Goal: Task Accomplishment & Management: Complete application form

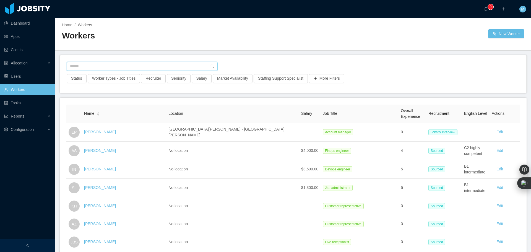
click at [145, 67] on input "text" at bounding box center [142, 66] width 151 height 9
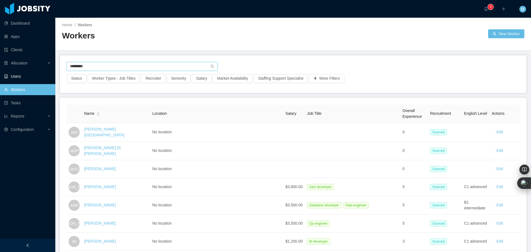
drag, startPoint x: 91, startPoint y: 68, endPoint x: 36, endPoint y: 71, distance: 54.9
click at [36, 71] on section "Dashboard Apps Clients Allocation Users Workers Tasks Reports Configuration ···…" at bounding box center [265, 126] width 531 height 252
paste input "**********"
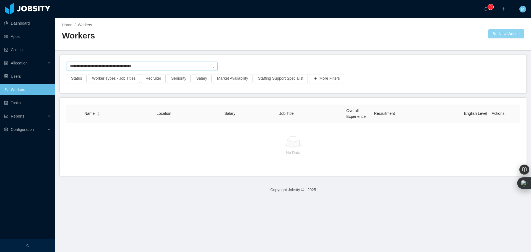
type input "**********"
click at [505, 35] on button "New Worker" at bounding box center [506, 33] width 36 height 9
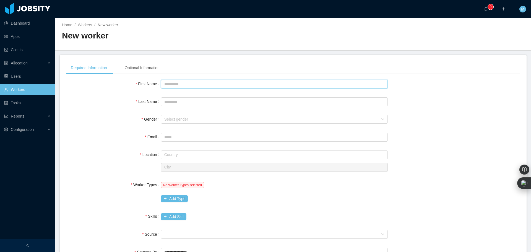
click at [172, 83] on input "First Name" at bounding box center [274, 84] width 227 height 9
type input "*****"
click at [175, 100] on input "Last Name" at bounding box center [274, 101] width 227 height 9
click at [181, 121] on div "Select gender" at bounding box center [271, 119] width 214 height 6
type input "*******"
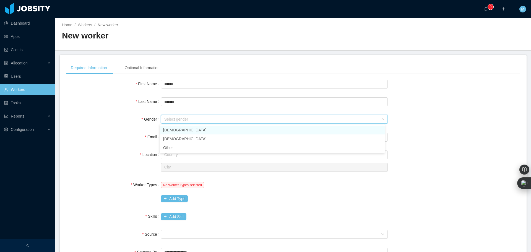
click at [171, 132] on li "[DEMOGRAPHIC_DATA]" at bounding box center [272, 130] width 225 height 9
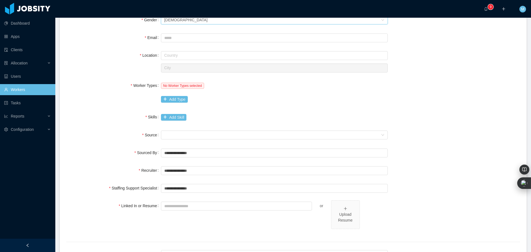
scroll to position [111, 0]
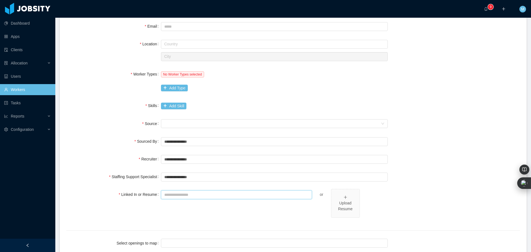
click at [178, 195] on input "Linked In or Resume" at bounding box center [236, 194] width 151 height 9
paste input "**********"
type input "**********"
click at [176, 178] on input "text" at bounding box center [274, 177] width 227 height 9
type input "*"
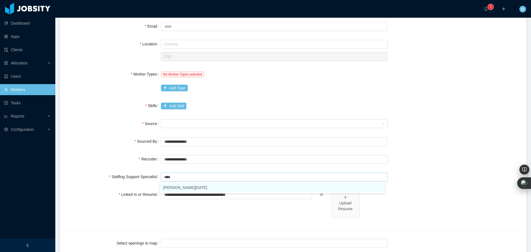
click at [182, 184] on li "[PERSON_NAME][DATE]" at bounding box center [272, 187] width 225 height 9
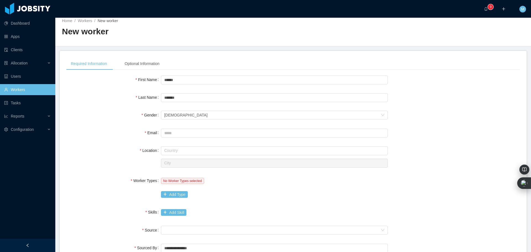
scroll to position [0, 0]
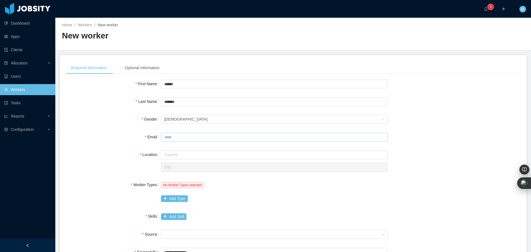
type input "**********"
click at [172, 134] on input "Email" at bounding box center [274, 137] width 227 height 9
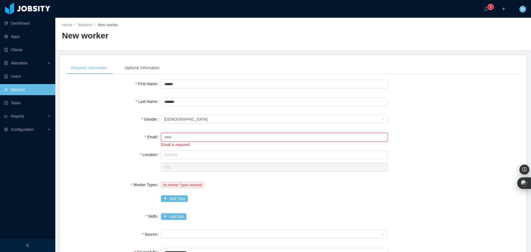
paste input "**********"
type input "**********"
click at [173, 157] on input "text" at bounding box center [274, 154] width 227 height 9
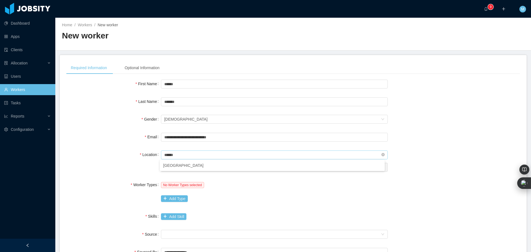
click at [187, 157] on input "******" at bounding box center [274, 154] width 227 height 9
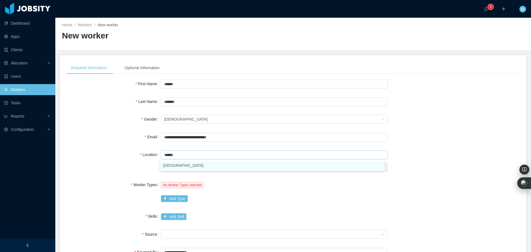
click at [181, 168] on li "[GEOGRAPHIC_DATA]" at bounding box center [272, 165] width 225 height 9
type input "******"
click at [181, 168] on input "text" at bounding box center [274, 167] width 227 height 9
paste input "******"
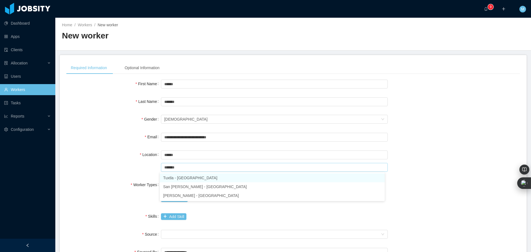
click at [184, 178] on li "Tuxtla - [GEOGRAPHIC_DATA]" at bounding box center [272, 177] width 225 height 9
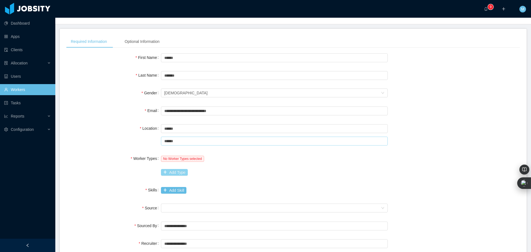
scroll to position [28, 0]
type input "******"
click at [177, 172] on button "Add Type" at bounding box center [174, 171] width 27 height 7
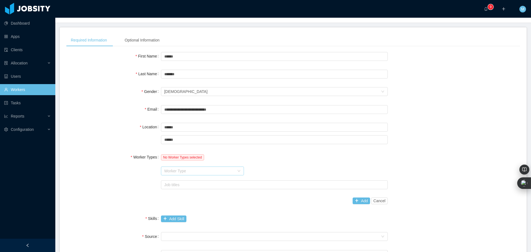
click at [186, 170] on div "Worker Type" at bounding box center [199, 171] width 70 height 6
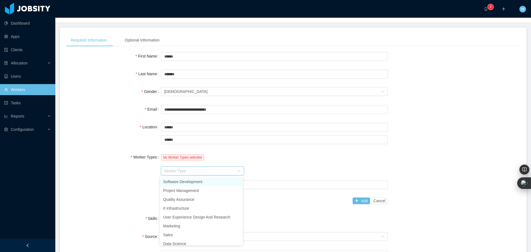
click at [193, 179] on li "Software Development" at bounding box center [201, 181] width 83 height 9
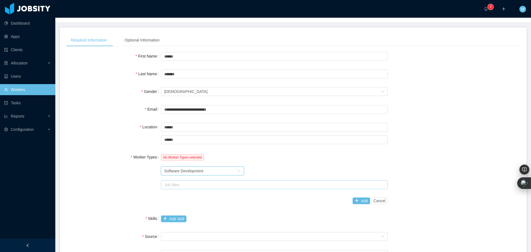
click at [171, 184] on div "Job titles" at bounding box center [273, 185] width 218 height 6
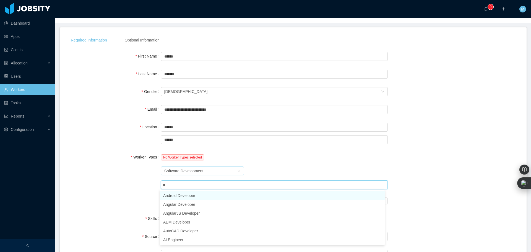
type input "**"
click at [189, 194] on li "AI Engineer" at bounding box center [272, 195] width 225 height 9
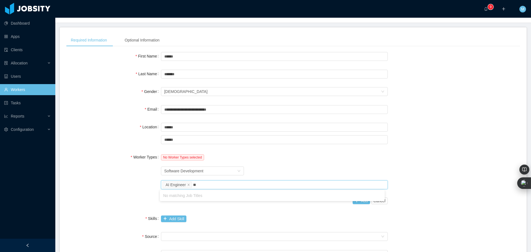
type input "*"
type input "****"
click at [192, 198] on li "Backend Developer" at bounding box center [272, 195] width 225 height 9
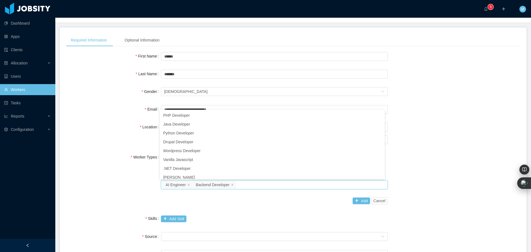
scroll to position [3, 0]
click at [357, 202] on button "Add" at bounding box center [361, 200] width 17 height 7
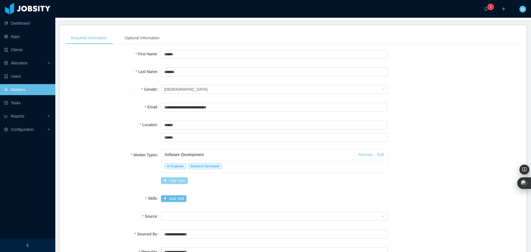
scroll to position [28, 0]
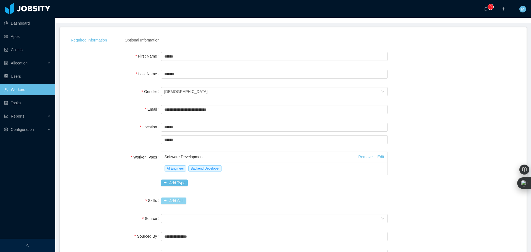
click at [166, 200] on button "Add Skill" at bounding box center [173, 200] width 25 height 7
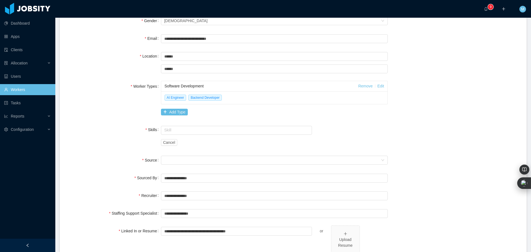
scroll to position [111, 0]
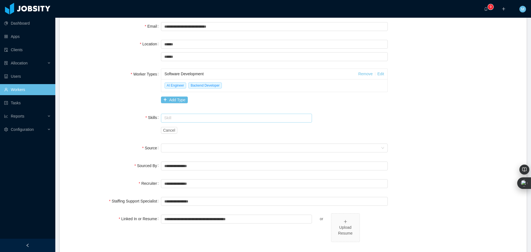
click at [182, 119] on input "text" at bounding box center [236, 118] width 151 height 9
click at [173, 131] on li "Python" at bounding box center [235, 128] width 150 height 9
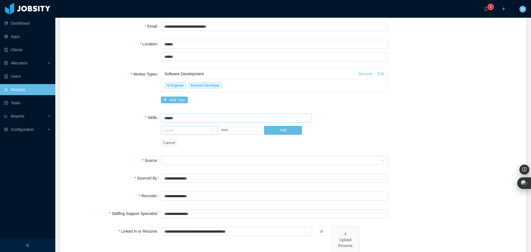
type input "******"
click at [211, 132] on icon "icon: down" at bounding box center [212, 131] width 3 height 4
click at [187, 174] on li "High" at bounding box center [188, 176] width 56 height 9
click at [227, 134] on input "text" at bounding box center [240, 130] width 47 height 9
type input "*"
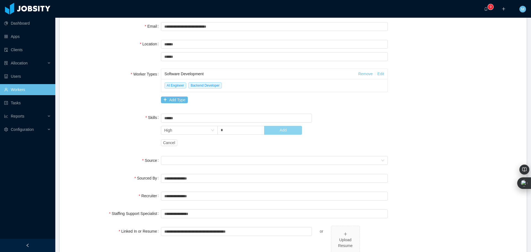
click at [289, 129] on button "Add" at bounding box center [283, 130] width 38 height 9
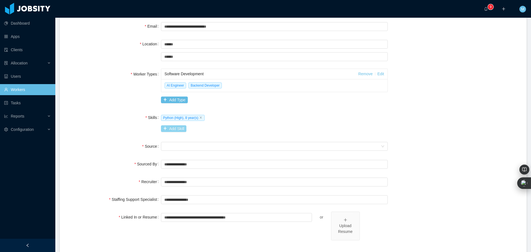
click at [166, 132] on button "Add Skill" at bounding box center [173, 128] width 25 height 7
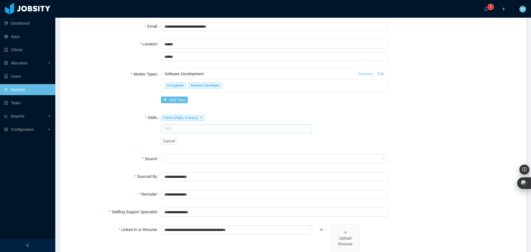
click at [182, 128] on input "text" at bounding box center [236, 128] width 151 height 9
click at [189, 150] on li "Generative AI" at bounding box center [235, 148] width 150 height 9
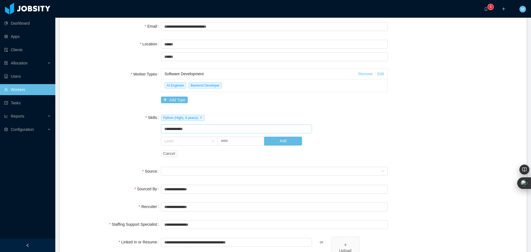
type input "**********"
click at [225, 138] on input "text" at bounding box center [240, 141] width 47 height 9
click at [201, 143] on div "Level" at bounding box center [186, 141] width 44 height 6
click at [179, 178] on li "Medium" at bounding box center [188, 178] width 56 height 9
click at [234, 143] on input "text" at bounding box center [240, 141] width 47 height 9
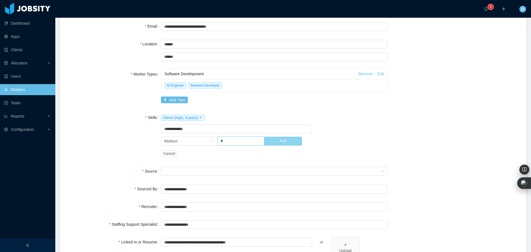
type input "*"
click at [284, 143] on button "Add" at bounding box center [283, 141] width 38 height 9
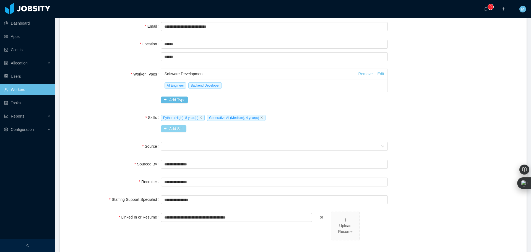
click at [178, 130] on button "Add Skill" at bounding box center [173, 128] width 25 height 7
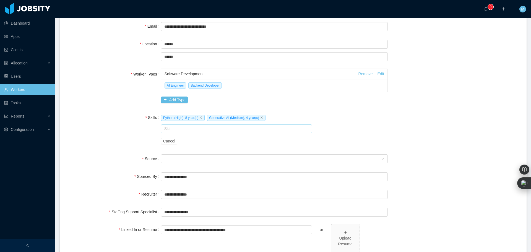
click at [177, 129] on input "text" at bounding box center [236, 128] width 151 height 9
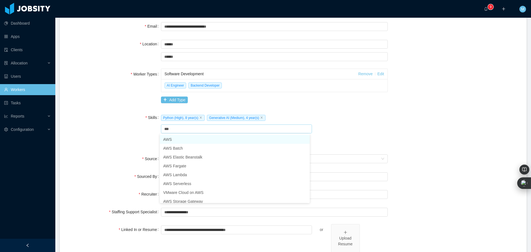
click at [179, 141] on li "AWS" at bounding box center [235, 139] width 150 height 9
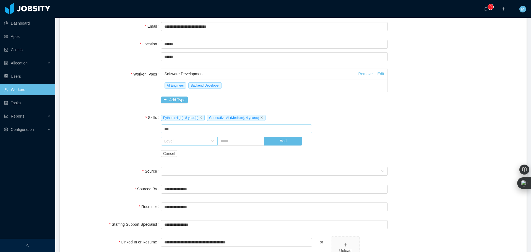
click at [189, 141] on div "Level" at bounding box center [186, 141] width 44 height 6
type input "***"
click at [182, 181] on li "Medium" at bounding box center [188, 178] width 56 height 9
click at [233, 141] on input "text" at bounding box center [240, 141] width 47 height 9
type input "*"
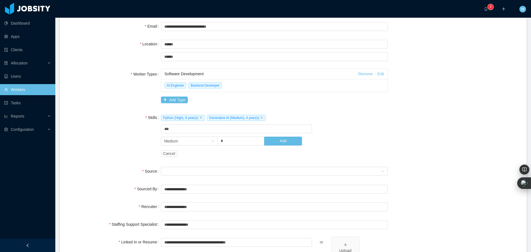
click at [283, 146] on div "Level Medium * Add" at bounding box center [255, 140] width 189 height 11
click at [280, 145] on button "Add" at bounding box center [283, 141] width 38 height 9
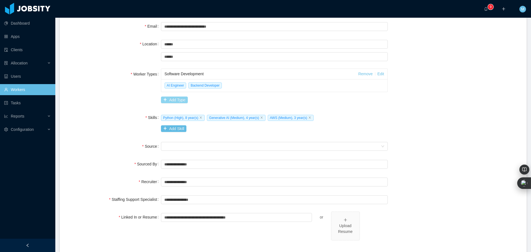
click at [178, 97] on button "Add Type" at bounding box center [174, 99] width 27 height 7
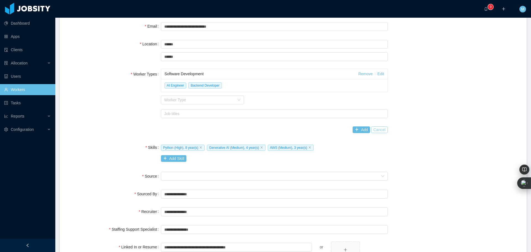
click at [376, 130] on button "Cancel" at bounding box center [379, 129] width 17 height 7
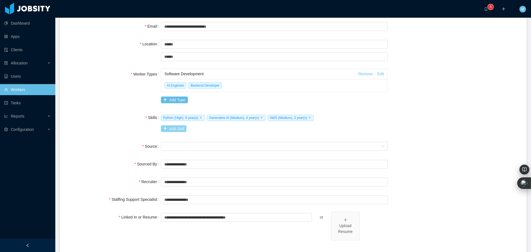
click at [165, 130] on button "Add Skill" at bounding box center [173, 128] width 25 height 7
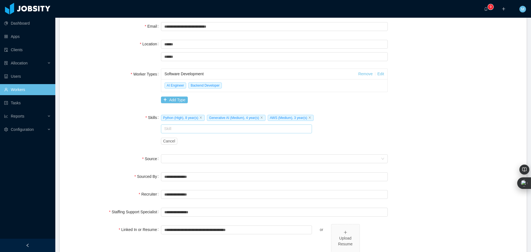
click at [165, 130] on input "text" at bounding box center [236, 128] width 151 height 9
type input "***"
drag, startPoint x: 161, startPoint y: 132, endPoint x: 150, endPoint y: 132, distance: 11.1
click at [150, 132] on div "Skills Python (High), 8 year(s) Generative AI (Medium), 4 year(s) AWS (Medium),…" at bounding box center [292, 129] width 453 height 35
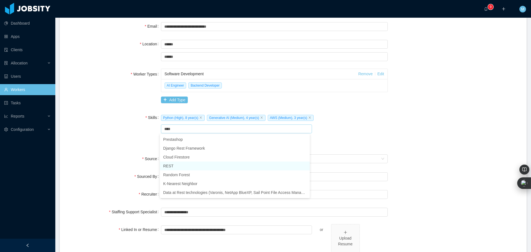
click at [174, 166] on li "REST" at bounding box center [235, 165] width 150 height 9
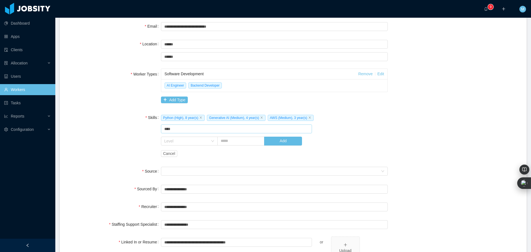
type input "****"
click at [228, 140] on input "text" at bounding box center [240, 141] width 47 height 9
click at [198, 144] on div "Level" at bounding box center [187, 141] width 46 height 8
click at [176, 188] on li "High" at bounding box center [188, 187] width 56 height 9
click at [231, 143] on input "text" at bounding box center [240, 141] width 47 height 9
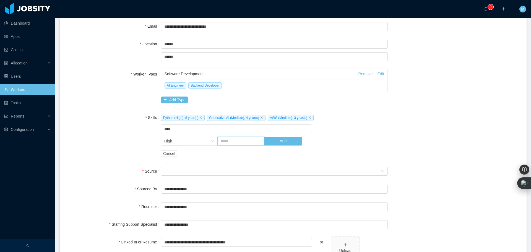
type input "*"
drag, startPoint x: 226, startPoint y: 143, endPoint x: 212, endPoint y: 143, distance: 14.7
click at [212, 143] on span "Level High * Add" at bounding box center [255, 141] width 189 height 9
type input "*"
click at [285, 141] on button "Add" at bounding box center [283, 141] width 38 height 9
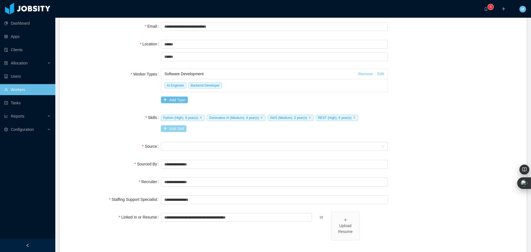
click at [175, 131] on button "Add Skill" at bounding box center [173, 128] width 25 height 7
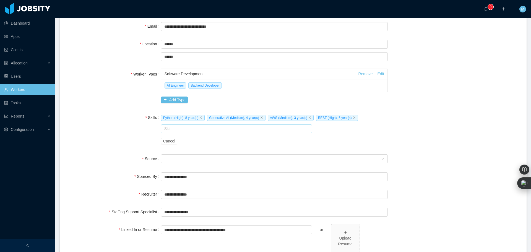
click at [187, 126] on input "text" at bounding box center [236, 128] width 151 height 9
click at [181, 139] on li "GraphQL" at bounding box center [235, 139] width 150 height 9
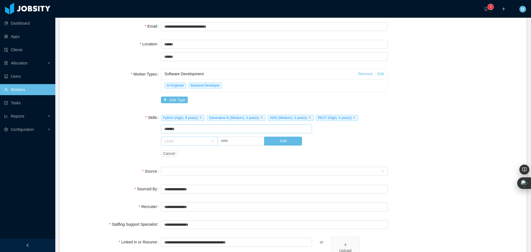
click at [204, 142] on div "Level" at bounding box center [186, 141] width 44 height 6
type input "*******"
click at [174, 179] on li "Medium" at bounding box center [188, 178] width 56 height 9
click at [234, 144] on input "text" at bounding box center [240, 141] width 47 height 9
click at [182, 146] on div "Level Medium Add" at bounding box center [255, 140] width 189 height 11
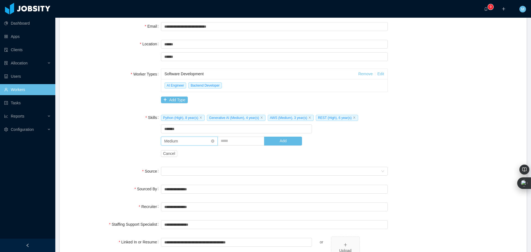
click at [188, 142] on div "Level Medium" at bounding box center [187, 141] width 46 height 8
click at [183, 192] on li "High" at bounding box center [188, 187] width 56 height 9
click at [236, 144] on input "text" at bounding box center [240, 141] width 47 height 9
type input "*"
click at [284, 136] on div "Level High * Add" at bounding box center [255, 140] width 189 height 11
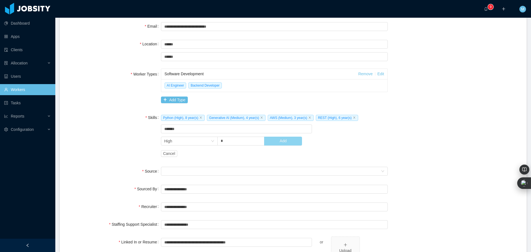
click at [291, 142] on button "Add" at bounding box center [283, 141] width 38 height 9
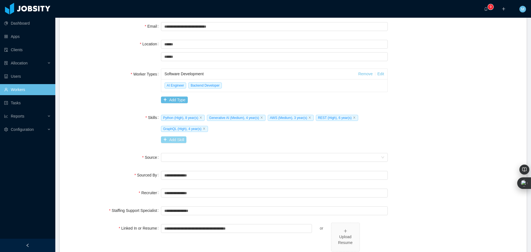
click at [173, 140] on button "Add Skill" at bounding box center [173, 139] width 25 height 7
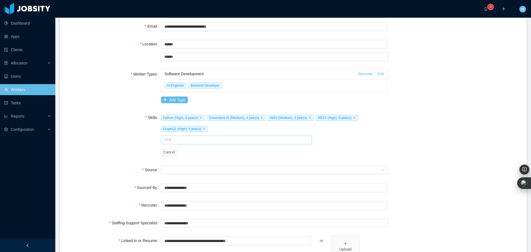
click at [173, 140] on input "text" at bounding box center [236, 139] width 151 height 9
drag, startPoint x: 189, startPoint y: 140, endPoint x: 141, endPoint y: 142, distance: 47.9
click at [141, 142] on div "Skills Python (High), 8 year(s) Generative AI (Medium), 4 year(s) AWS (Medium),…" at bounding box center [292, 135] width 453 height 46
click at [182, 150] on li "LangChain" at bounding box center [235, 150] width 150 height 9
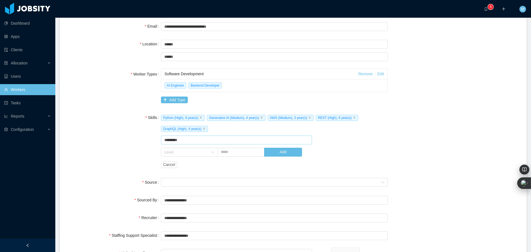
type input "*********"
click at [186, 152] on div "Level" at bounding box center [186, 152] width 44 height 6
click at [181, 189] on li "Medium" at bounding box center [188, 189] width 56 height 9
click at [226, 151] on input "text" at bounding box center [240, 152] width 47 height 9
type input "*"
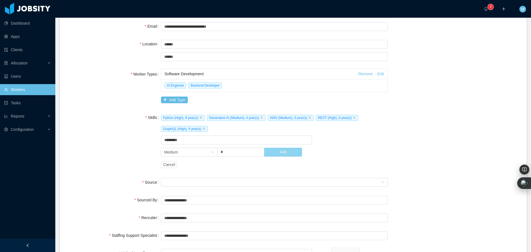
click at [289, 152] on button "Add" at bounding box center [283, 152] width 38 height 9
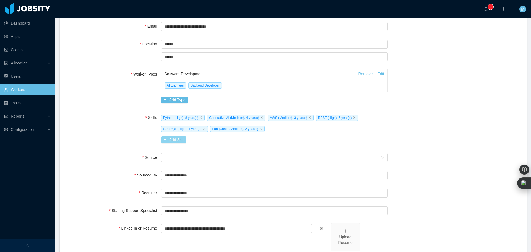
click at [172, 139] on button "Add Skill" at bounding box center [173, 139] width 25 height 7
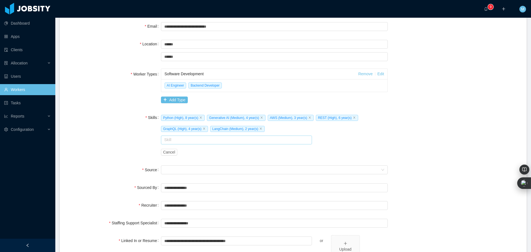
click at [178, 138] on input "text" at bounding box center [236, 139] width 151 height 9
click at [178, 148] on li "LLaMA" at bounding box center [235, 150] width 150 height 9
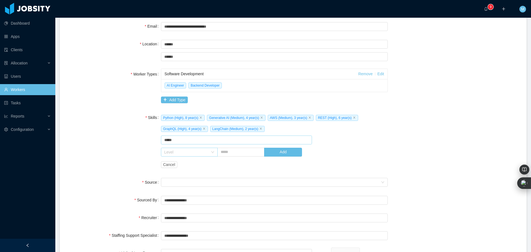
click at [181, 151] on div "Level" at bounding box center [186, 152] width 44 height 6
type input "*****"
click at [174, 190] on li "Medium" at bounding box center [188, 189] width 56 height 9
click at [231, 154] on input "text" at bounding box center [240, 152] width 47 height 9
type input "*"
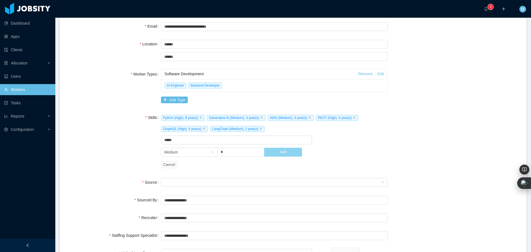
click at [290, 150] on button "Add" at bounding box center [283, 152] width 38 height 9
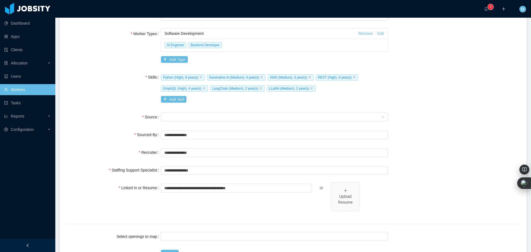
scroll to position [166, 0]
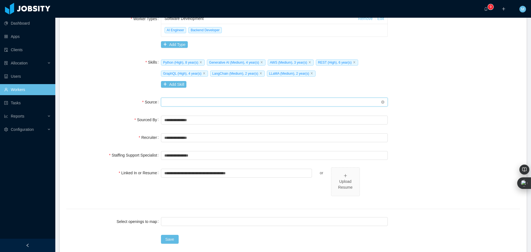
click at [173, 103] on div "Seniority" at bounding box center [272, 102] width 216 height 8
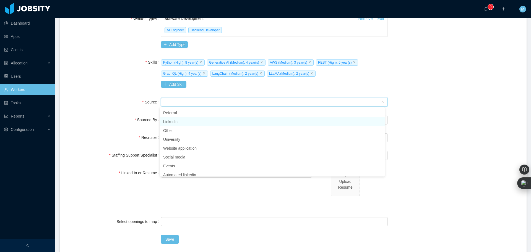
click at [174, 125] on li "Linkedin" at bounding box center [272, 121] width 225 height 9
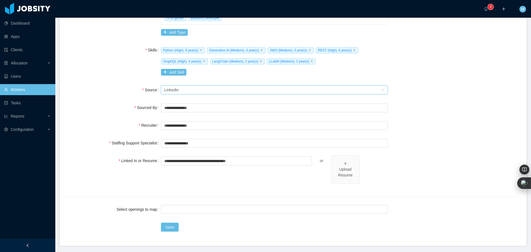
scroll to position [194, 0]
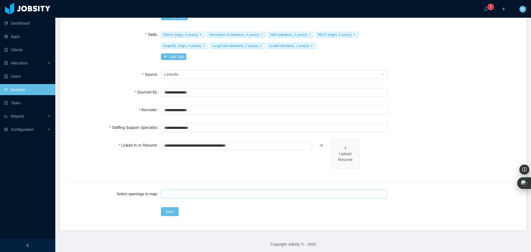
click at [176, 194] on div at bounding box center [274, 194] width 222 height 8
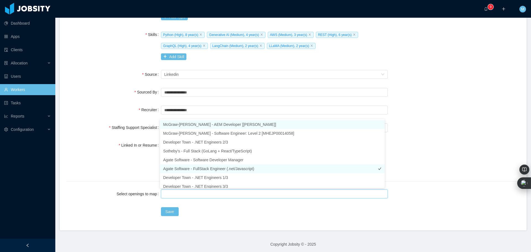
scroll to position [3, 0]
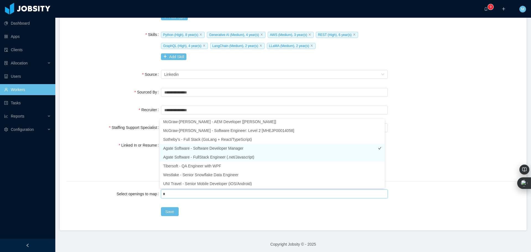
type input "**"
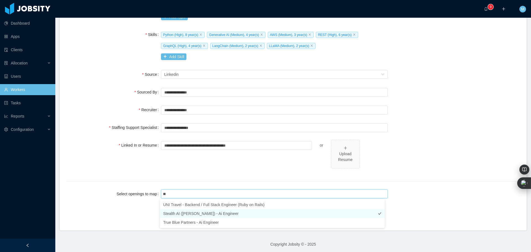
click at [200, 216] on li "Stealth AI ([PERSON_NAME]) - Ai Engineer" at bounding box center [272, 213] width 225 height 9
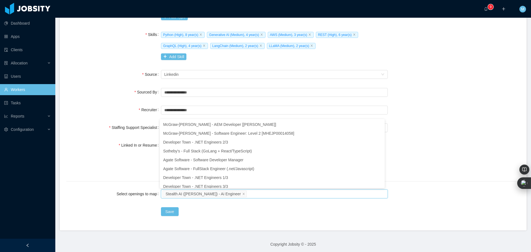
click at [292, 210] on div "Save" at bounding box center [274, 211] width 227 height 11
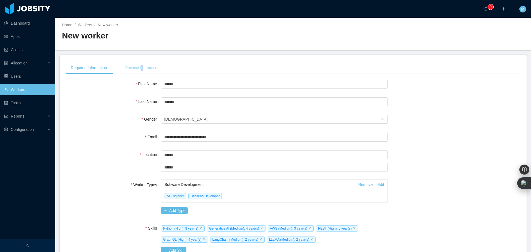
click at [144, 69] on div "Optional Information" at bounding box center [142, 68] width 44 height 12
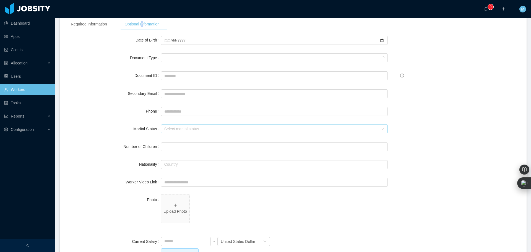
scroll to position [55, 0]
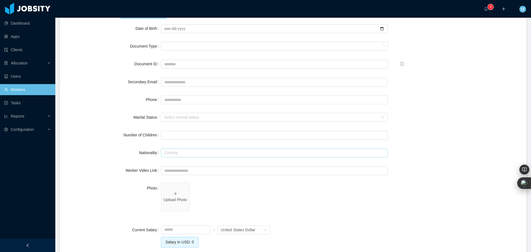
click at [172, 155] on input "text" at bounding box center [274, 152] width 227 height 9
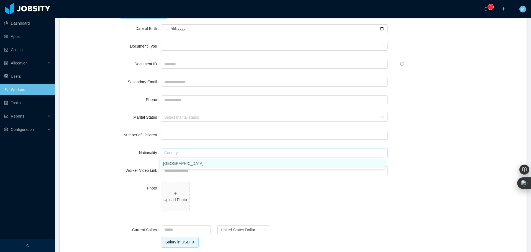
click at [180, 160] on li "[GEOGRAPHIC_DATA]" at bounding box center [272, 163] width 225 height 9
type input "******"
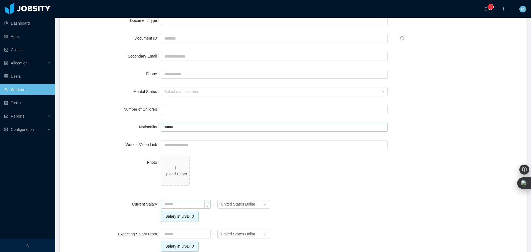
scroll to position [83, 0]
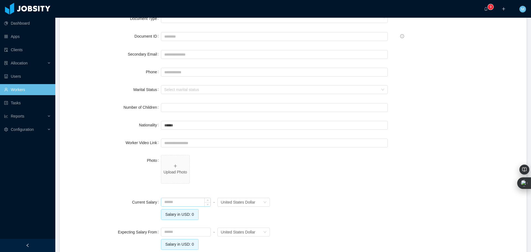
click at [176, 205] on input at bounding box center [185, 202] width 49 height 8
type input "*******"
click at [173, 239] on input at bounding box center [185, 238] width 49 height 8
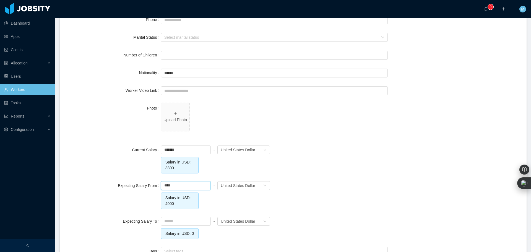
scroll to position [138, 0]
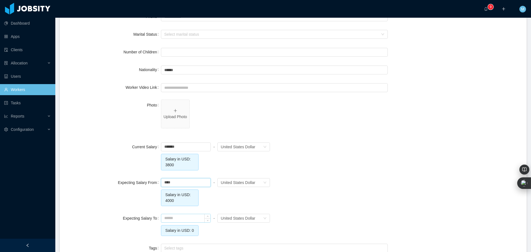
type input "*******"
click at [171, 219] on input at bounding box center [185, 218] width 49 height 8
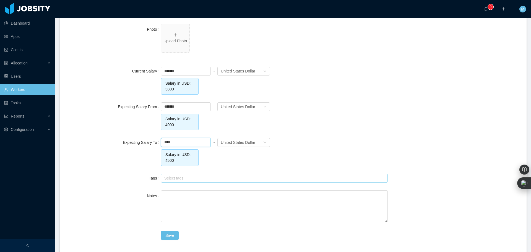
scroll to position [221, 0]
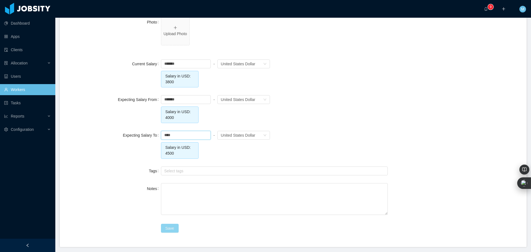
type input "*******"
click at [169, 230] on button "Save" at bounding box center [170, 228] width 18 height 9
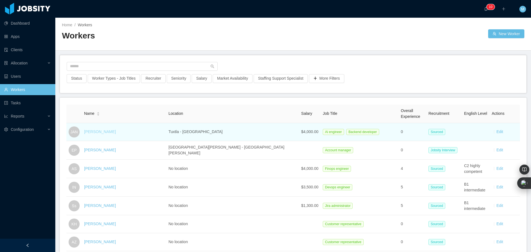
click at [102, 134] on link "[PERSON_NAME]" at bounding box center [100, 131] width 32 height 4
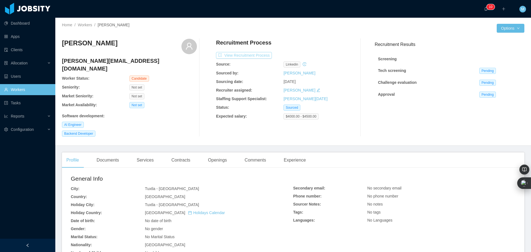
click at [256, 54] on button "View Recruitment Process" at bounding box center [244, 55] width 56 height 7
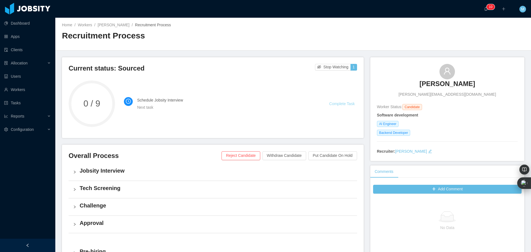
click at [339, 106] on link "Complete Task" at bounding box center [341, 103] width 25 height 4
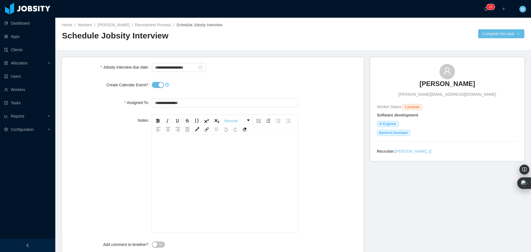
click at [156, 89] on div at bounding box center [225, 84] width 146 height 11
click at [159, 86] on button "Create Calendar Event?" at bounding box center [158, 85] width 12 height 6
click at [200, 65] on input "**********" at bounding box center [179, 67] width 54 height 9
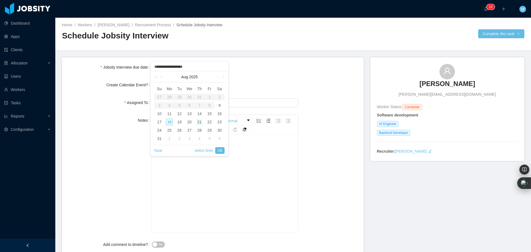
click at [170, 122] on div "18" at bounding box center [169, 122] width 7 height 7
type input "**********"
click at [315, 154] on div "Notes Normal" at bounding box center [212, 174] width 293 height 118
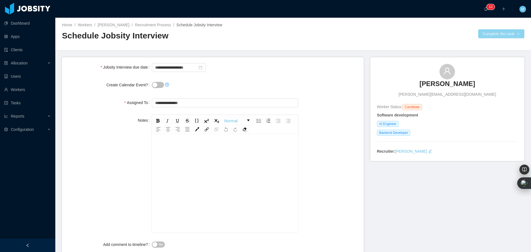
click at [492, 37] on button "Complete this task" at bounding box center [501, 33] width 46 height 9
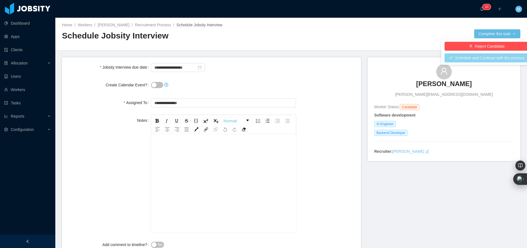
click at [476, 58] on button "Schedule and Continue with the process" at bounding box center [486, 57] width 84 height 9
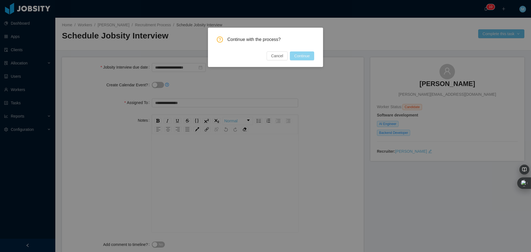
click at [299, 56] on button "Continue" at bounding box center [302, 55] width 24 height 9
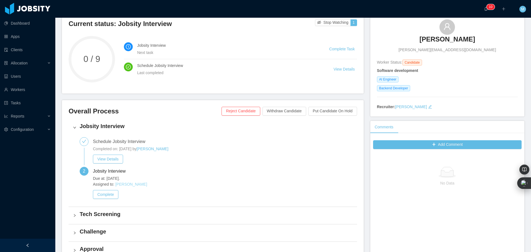
scroll to position [55, 0]
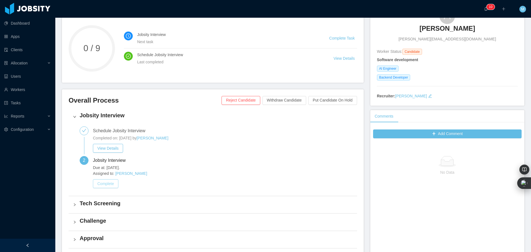
click at [111, 182] on button "Complete" at bounding box center [105, 183] width 25 height 9
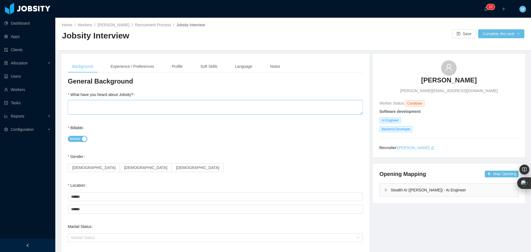
click at [103, 108] on textarea "What have you heard about Jobsity?" at bounding box center [215, 107] width 295 height 14
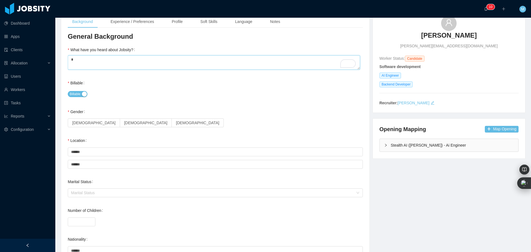
scroll to position [55, 0]
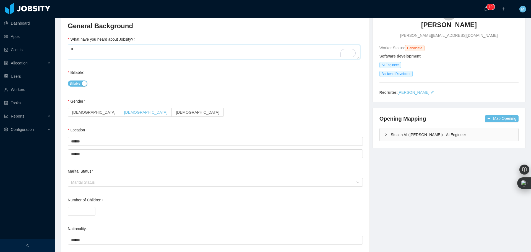
type textarea "*"
click at [124, 114] on span "[DEMOGRAPHIC_DATA]" at bounding box center [145, 112] width 43 height 4
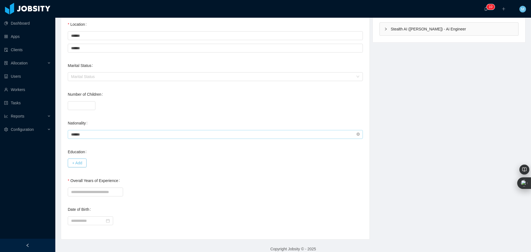
scroll to position [168, 0]
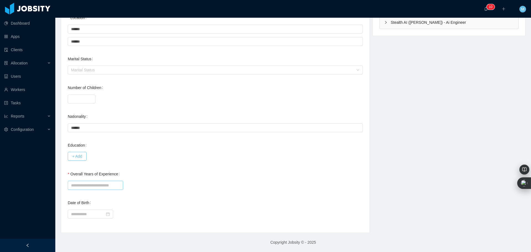
click at [88, 184] on input "Overall Years of Experience" at bounding box center [95, 185] width 55 height 9
type input "*"
click at [182, 187] on div "* This field is required" at bounding box center [215, 187] width 295 height 16
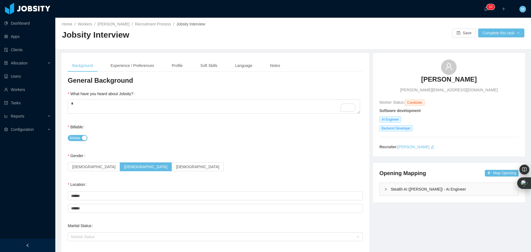
scroll to position [0, 0]
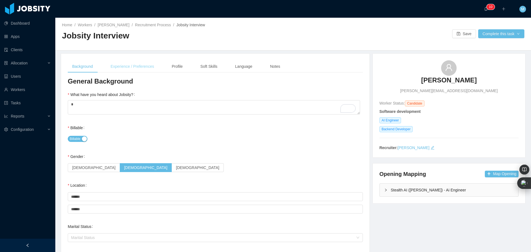
click at [129, 65] on div "Experience / Preferences" at bounding box center [132, 66] width 52 height 12
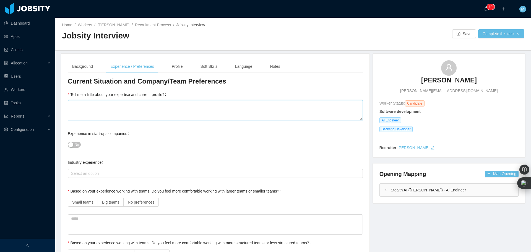
click at [118, 106] on textarea "Tell me a little about your expertise and current profile?" at bounding box center [215, 110] width 295 height 20
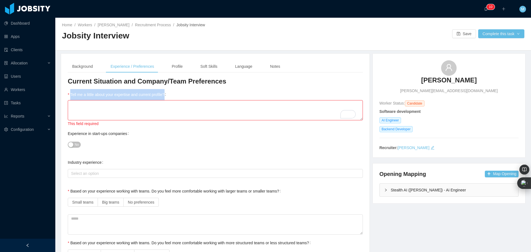
drag, startPoint x: 69, startPoint y: 93, endPoint x: 176, endPoint y: 94, distance: 106.7
click at [176, 94] on div "Tell me a little about your expertise and current profile? This field required" at bounding box center [215, 108] width 295 height 38
copy label "Tell me a little about your expertise and current profile?"
click at [108, 105] on textarea "Tell me a little about your expertise and current profile?" at bounding box center [215, 110] width 295 height 20
paste textarea "**********"
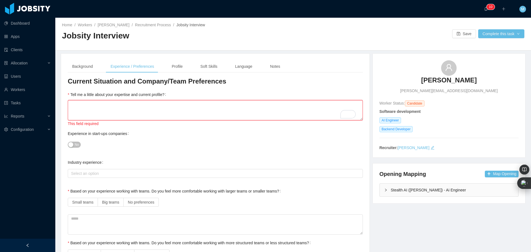
type textarea "**********"
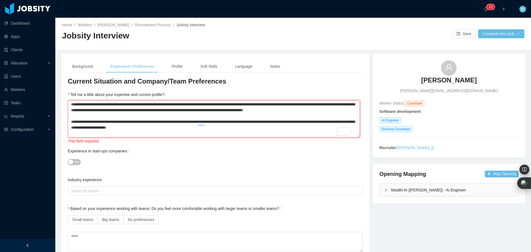
click at [143, 106] on textarea "Tell me a little about your expertise and current profile?" at bounding box center [214, 119] width 292 height 38
click at [144, 105] on textarea "Tell me a little about your expertise and current profile?" at bounding box center [214, 119] width 292 height 38
type textarea "**********"
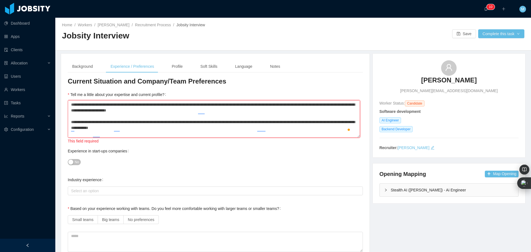
scroll to position [22, 0]
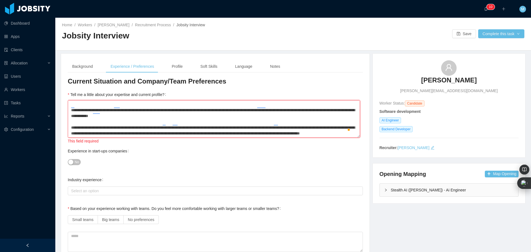
drag, startPoint x: 152, startPoint y: 135, endPoint x: 72, endPoint y: 121, distance: 81.6
click at [72, 121] on textarea "Tell me a little about your expertise and current profile?" at bounding box center [214, 119] width 292 height 38
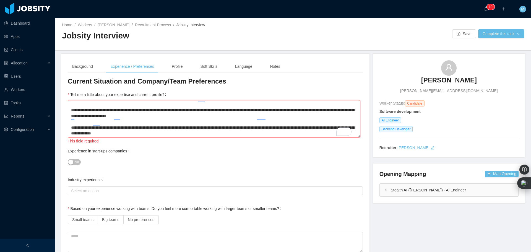
type textarea "**********"
click at [73, 160] on button "No" at bounding box center [74, 162] width 13 height 6
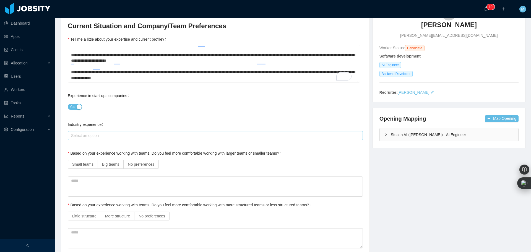
click at [105, 136] on div "Select an option" at bounding box center [214, 136] width 286 height 6
drag, startPoint x: 67, startPoint y: 125, endPoint x: 108, endPoint y: 123, distance: 40.4
copy label "Industry experience"
click at [111, 135] on div "Select an option" at bounding box center [214, 136] width 286 height 6
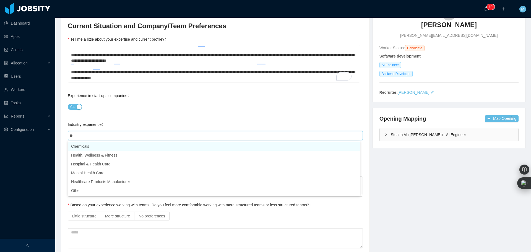
type input "***"
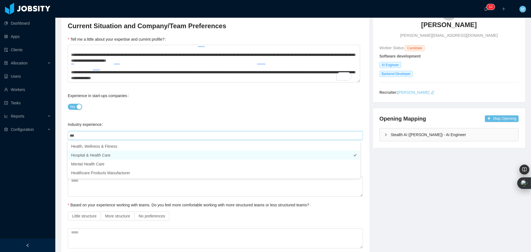
click at [108, 156] on li "Hospital & Health Care" at bounding box center [214, 155] width 292 height 9
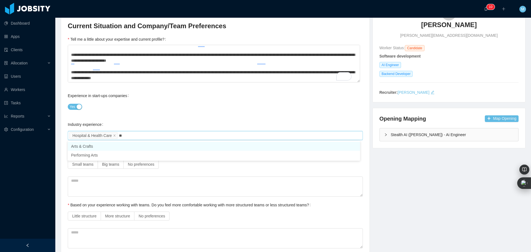
type input "*"
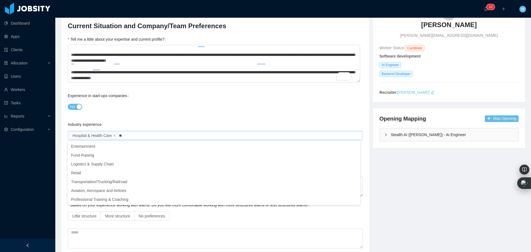
type input "*"
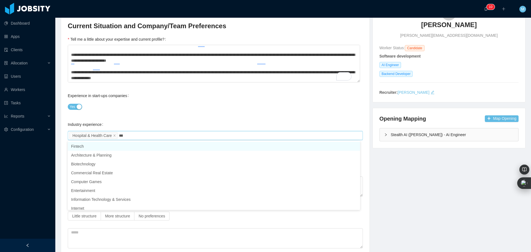
type input "****"
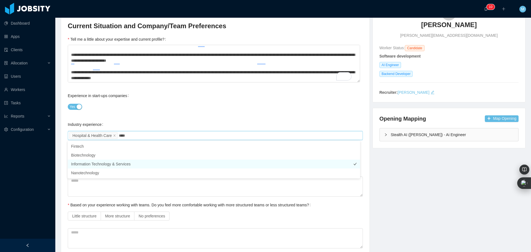
click at [123, 164] on li "Information Technology & Services" at bounding box center [214, 164] width 292 height 9
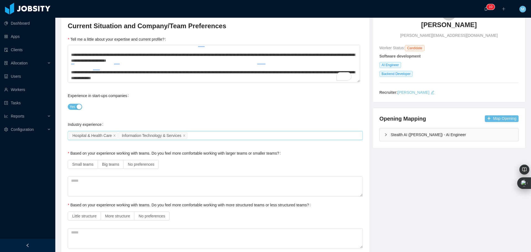
click at [197, 136] on div "Select an option Hospital & Health Care Information Technology & Services" at bounding box center [214, 135] width 290 height 8
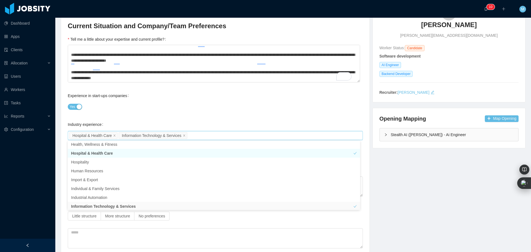
scroll to position [304, 0]
